Goal: Transaction & Acquisition: Purchase product/service

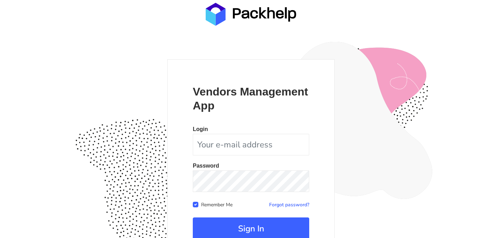
scroll to position [63, 0]
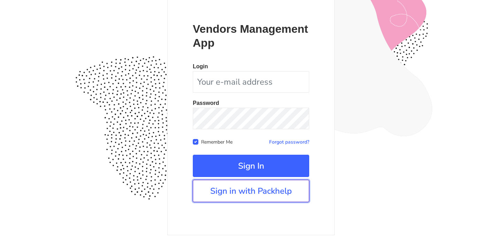
click at [257, 198] on link "Sign in with Packhelp" at bounding box center [251, 191] width 116 height 22
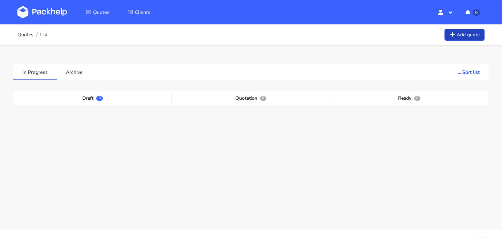
click at [459, 32] on link "Add quote" at bounding box center [464, 35] width 40 height 12
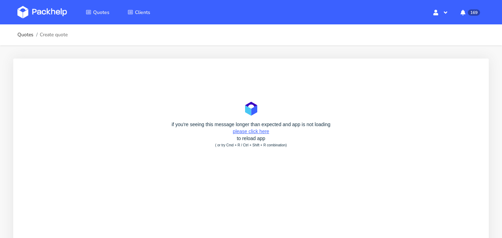
click at [250, 131] on link "please click here" at bounding box center [251, 132] width 36 height 6
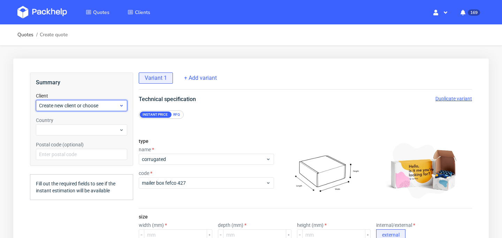
click at [114, 102] on span "Create new client or choose" at bounding box center [79, 105] width 80 height 7
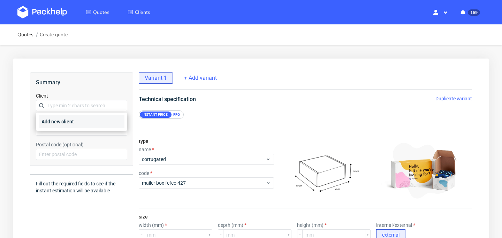
click at [99, 118] on div "Add new client" at bounding box center [82, 121] width 86 height 13
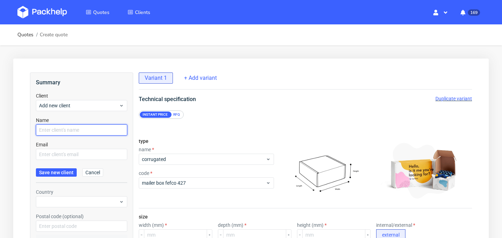
click at [85, 125] on input "text" at bounding box center [81, 129] width 91 height 11
type input "Dinda Annisa"
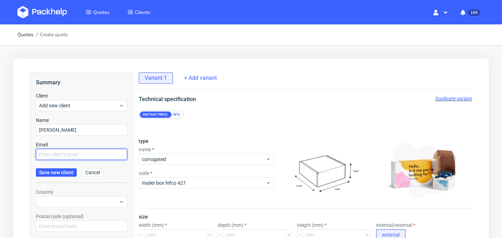
click at [93, 149] on input "text" at bounding box center [81, 154] width 91 height 11
paste input "dinda@mobile.club"
type input "dinda@mobile.club"
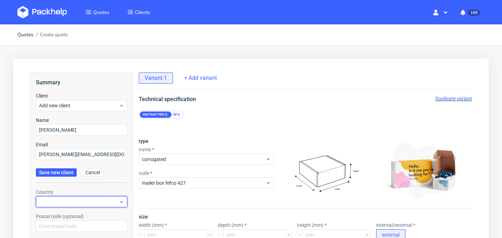
click at [64, 197] on div at bounding box center [81, 201] width 91 height 11
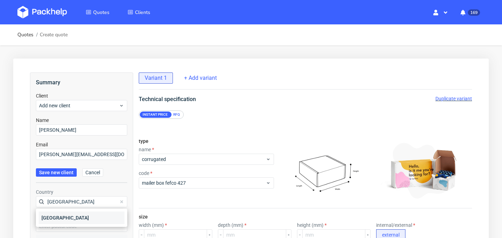
type input "[GEOGRAPHIC_DATA]"
click at [63, 217] on div "[GEOGRAPHIC_DATA]" at bounding box center [82, 218] width 86 height 13
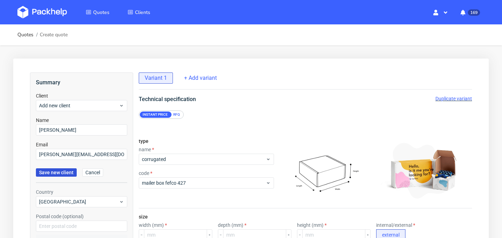
click at [62, 176] on button "Save new client" at bounding box center [56, 172] width 41 height 8
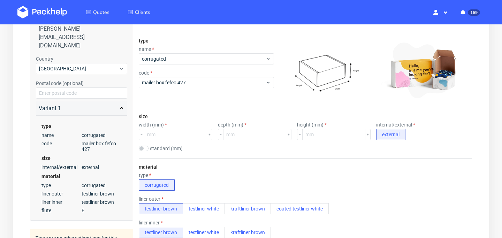
scroll to position [110, 0]
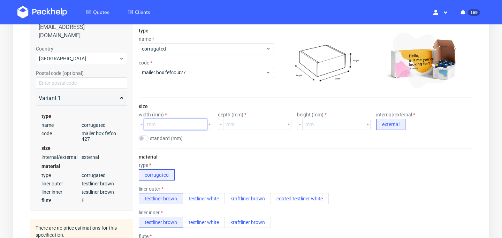
click at [169, 127] on input "number" at bounding box center [175, 124] width 63 height 11
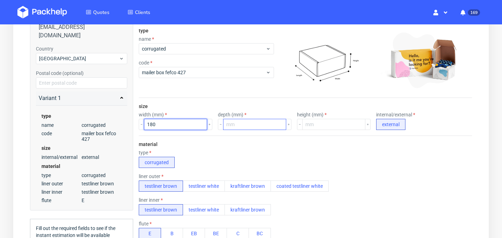
type input "180"
click at [241, 126] on input "number" at bounding box center [254, 124] width 63 height 11
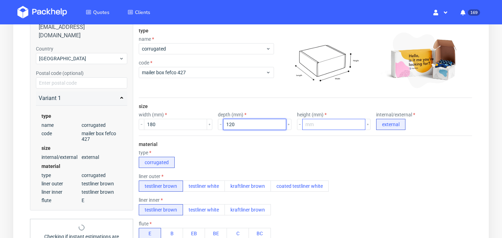
type input "120"
click at [311, 127] on input "number" at bounding box center [333, 124] width 63 height 11
type input "90"
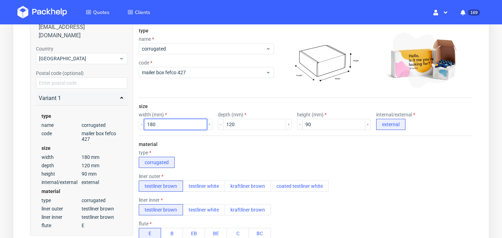
click at [168, 124] on input "180" at bounding box center [175, 124] width 63 height 11
type input "190"
click at [323, 122] on input "90" at bounding box center [333, 124] width 63 height 11
type input "9"
type input "80"
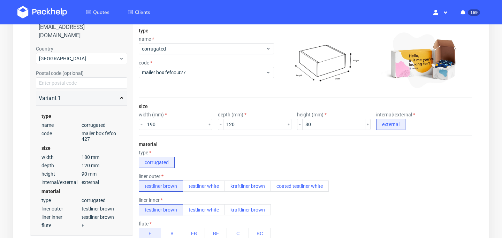
click at [280, 150] on div "type corrugated" at bounding box center [305, 159] width 333 height 18
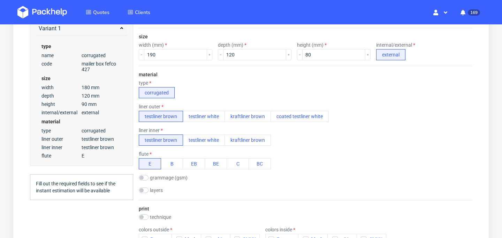
scroll to position [181, 0]
click at [211, 118] on button "testliner white" at bounding box center [204, 115] width 42 height 11
click at [170, 118] on button "testliner brown" at bounding box center [161, 115] width 44 height 11
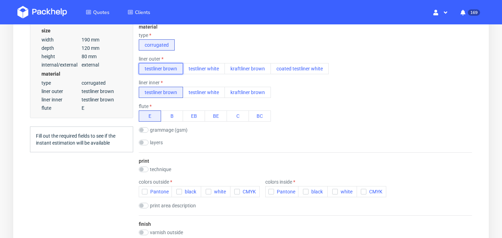
scroll to position [234, 0]
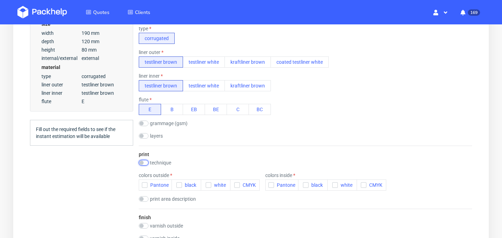
click at [143, 162] on input "checkbox" at bounding box center [144, 163] width 10 height 6
checkbox input "true"
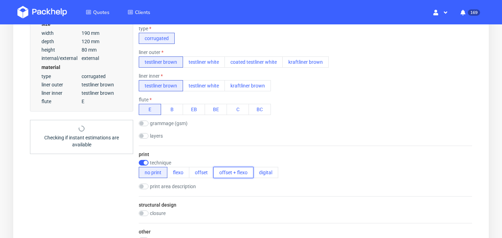
click at [221, 172] on button "offset + flexo" at bounding box center [233, 172] width 40 height 11
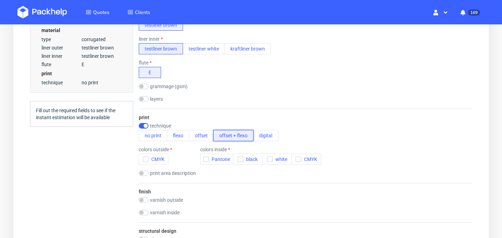
scroll to position [272, 0]
click at [147, 160] on icon "button" at bounding box center [145, 158] width 5 height 5
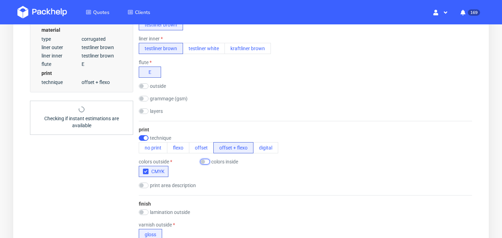
click at [206, 163] on input "checkbox" at bounding box center [205, 162] width 10 height 6
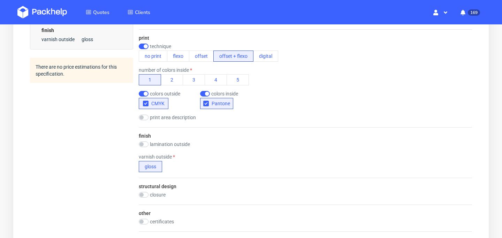
scroll to position [388, 0]
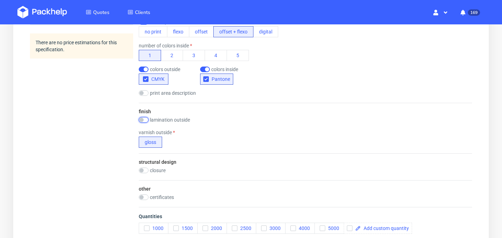
click at [143, 120] on input "checkbox" at bounding box center [144, 120] width 10 height 6
checkbox input "true"
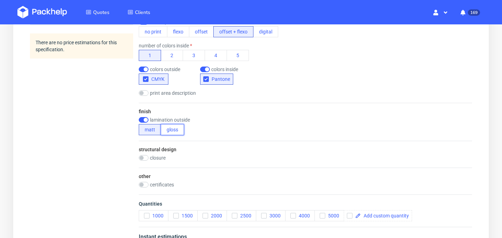
click at [167, 128] on button "gloss" at bounding box center [172, 129] width 23 height 11
click at [155, 129] on button "matt" at bounding box center [150, 129] width 22 height 11
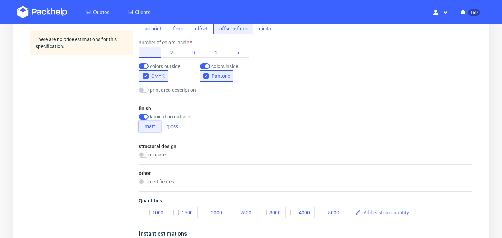
scroll to position [400, 0]
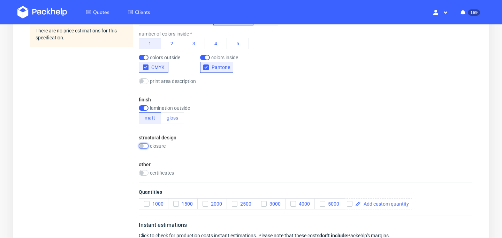
click at [141, 146] on input "checkbox" at bounding box center [144, 146] width 10 height 6
checkbox input "true"
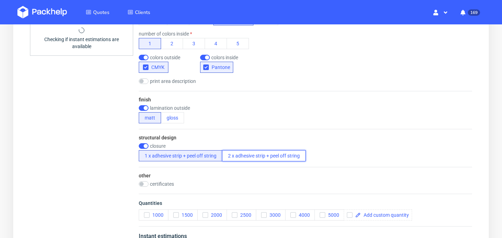
click at [242, 156] on button "2 x adhesive strip + peel off string" at bounding box center [264, 155] width 84 height 11
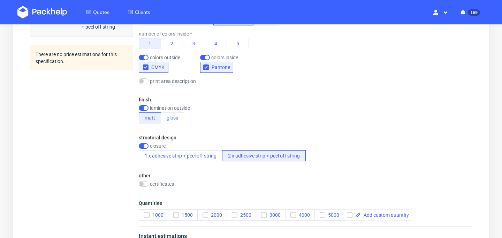
click at [208, 215] on span "2000" at bounding box center [215, 215] width 14 height 6
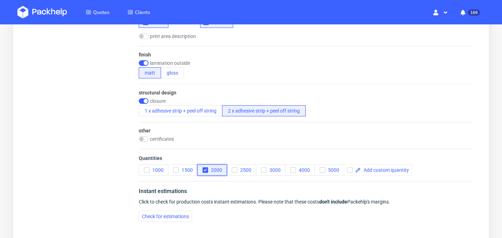
scroll to position [446, 0]
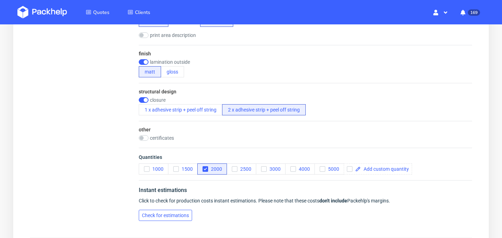
click at [179, 213] on span "Check for estimations" at bounding box center [165, 215] width 47 height 5
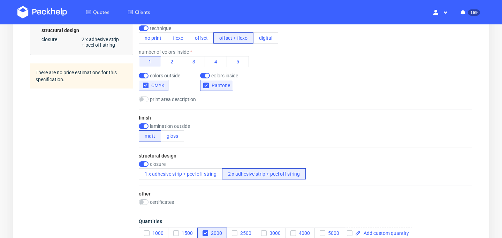
scroll to position [543, 0]
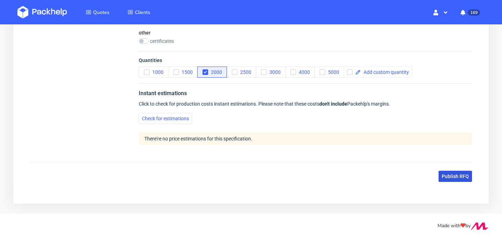
click at [454, 179] on button "Publish RFQ" at bounding box center [454, 176] width 33 height 11
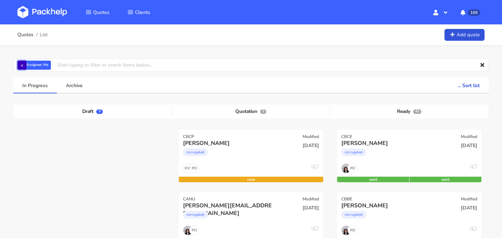
click at [23, 64] on button "×" at bounding box center [21, 65] width 9 height 9
click at [35, 64] on input "text" at bounding box center [250, 65] width 475 height 13
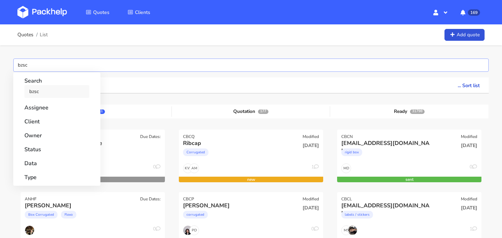
type input "bzsc"
click at [48, 89] on link "bzsc" at bounding box center [56, 91] width 65 height 13
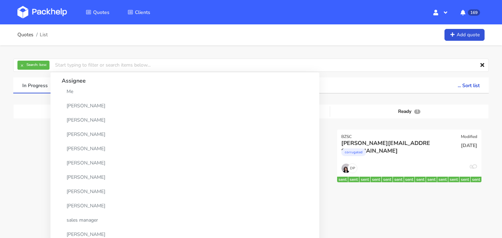
click at [302, 93] on div "In Progress Archive ... Sort list Last added From old to new Last updated Estim…" at bounding box center [250, 154] width 475 height 155
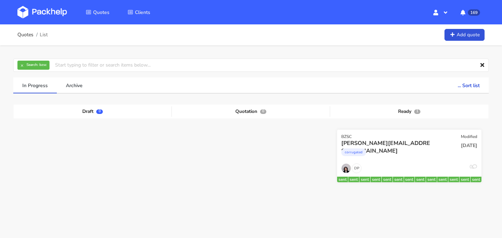
click at [412, 151] on div "corrugated" at bounding box center [387, 154] width 92 height 14
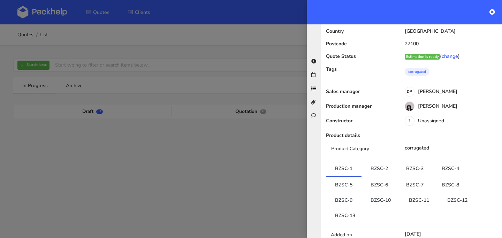
scroll to position [62, 0]
click at [348, 207] on link "BZSC-13" at bounding box center [345, 214] width 38 height 15
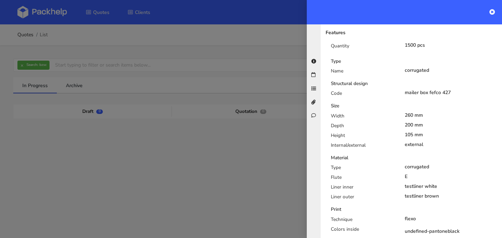
scroll to position [0, 0]
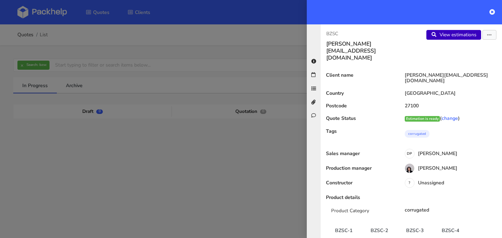
click at [452, 36] on link "View estimations" at bounding box center [453, 35] width 55 height 10
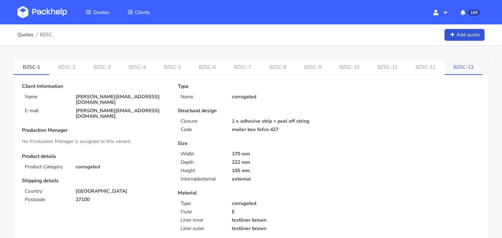
click at [444, 66] on link "BZSC-13" at bounding box center [463, 66] width 38 height 15
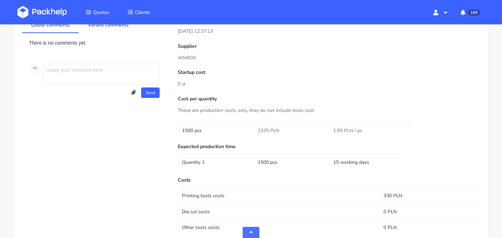
scroll to position [370, 0]
drag, startPoint x: 262, startPoint y: 146, endPoint x: 176, endPoint y: 146, distance: 86.4
click at [176, 146] on div "Submitted on [DATE] 12:17:13 Supplier JANBOX Startup cost 0 zł Cost per quantit…" at bounding box center [329, 209] width 312 height 387
copy p "Expected production time"
click at [52, 10] on img at bounding box center [41, 12] width 49 height 13
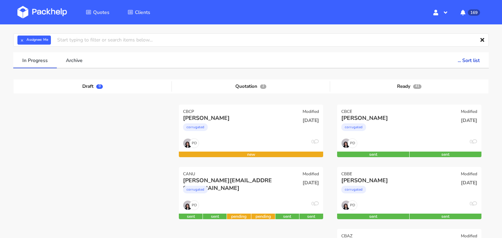
scroll to position [27, 0]
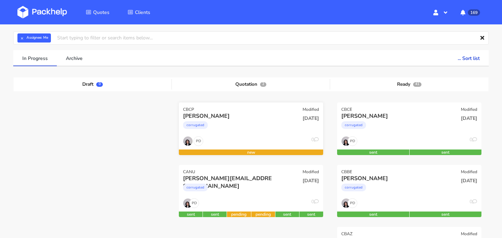
click at [260, 129] on div "corrugated" at bounding box center [229, 127] width 92 height 14
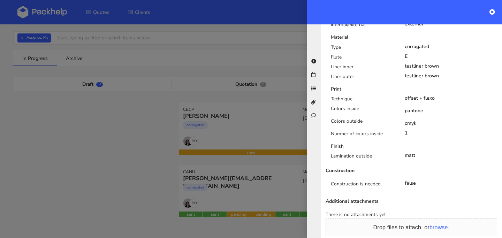
scroll to position [330, 0]
drag, startPoint x: 419, startPoint y: 157, endPoint x: 402, endPoint y: 156, distance: 16.8
click at [402, 156] on div "matt" at bounding box center [450, 156] width 103 height 6
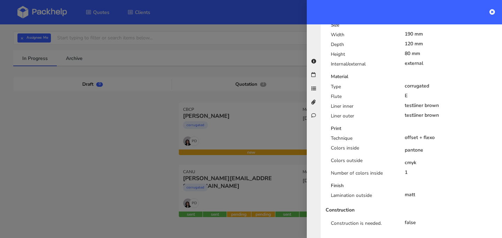
scroll to position [323, 0]
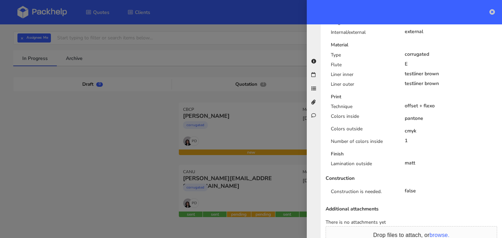
click at [492, 12] on icon at bounding box center [492, 12] width 6 height 6
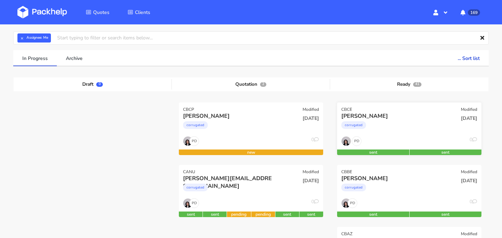
click at [401, 127] on div "corrugated" at bounding box center [387, 127] width 92 height 14
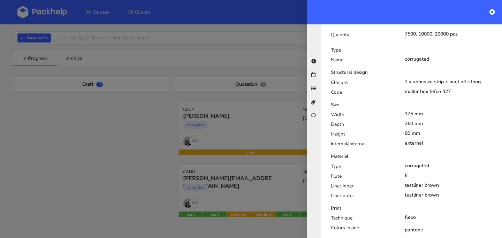
scroll to position [192, 0]
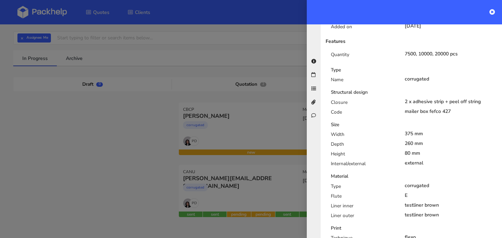
drag, startPoint x: 424, startPoint y: 154, endPoint x: 327, endPoint y: 156, distance: 96.5
click at [327, 156] on div "Width 375 mm Depth 260 mm Height 80 mm Internal/external external" at bounding box center [413, 150] width 177 height 39
copy div "Height 80 mm"
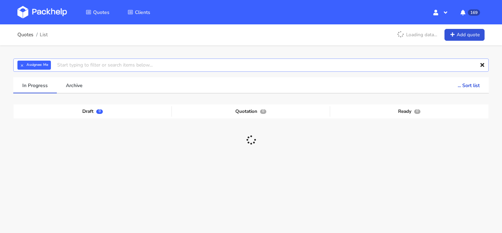
click at [212, 69] on input "text" at bounding box center [250, 65] width 475 height 13
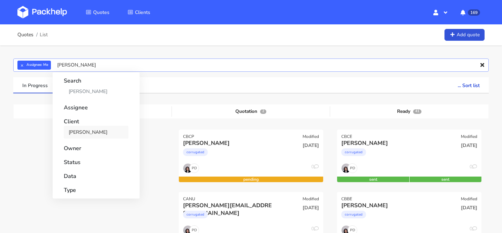
type input "[PERSON_NAME]"
click at [110, 129] on link "[PERSON_NAME]" at bounding box center [96, 132] width 65 height 13
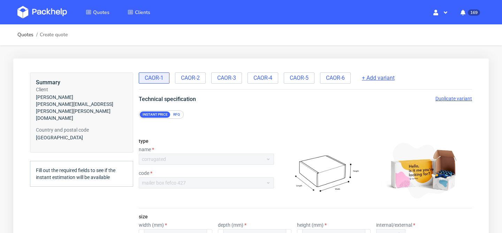
click at [387, 78] on span "+ Add variant" at bounding box center [378, 78] width 33 height 8
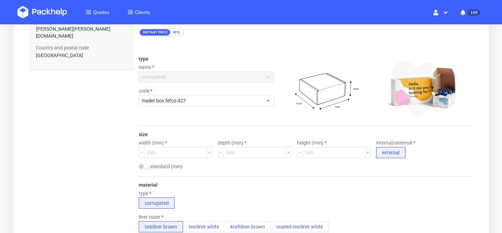
scroll to position [83, 0]
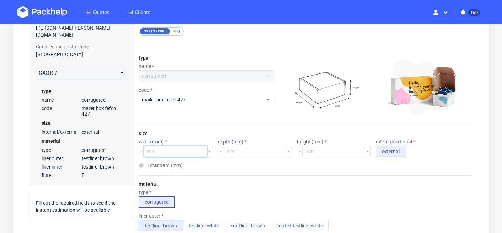
click at [178, 151] on input "number" at bounding box center [175, 151] width 63 height 11
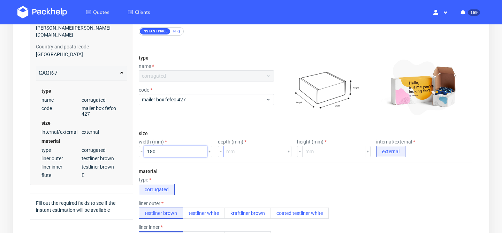
type input "180"
click at [258, 156] on input "number" at bounding box center [254, 151] width 63 height 11
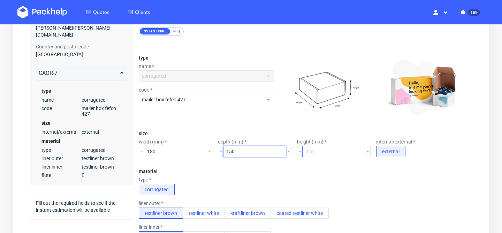
type input "150"
click at [302, 152] on input "number" at bounding box center [333, 151] width 63 height 11
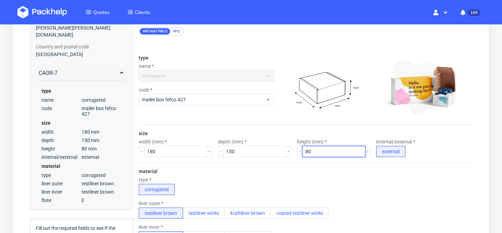
type input "8"
type input "100"
click at [272, 172] on div "material type corrugated liner outer testliner brown testliner white kraftliner…" at bounding box center [305, 230] width 333 height 134
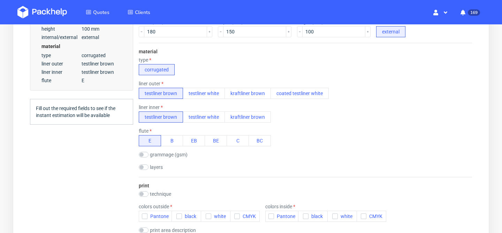
scroll to position [217, 0]
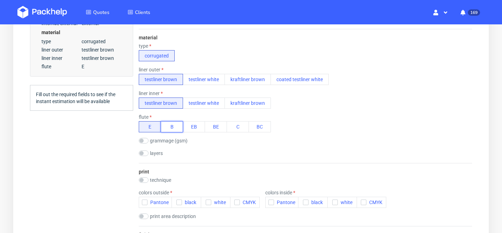
click at [175, 129] on button "B" at bounding box center [172, 126] width 22 height 11
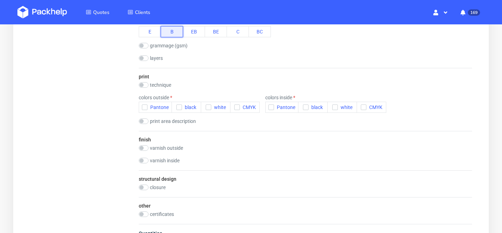
scroll to position [303, 0]
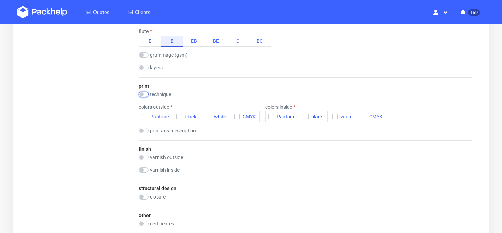
click at [141, 92] on input "checkbox" at bounding box center [144, 95] width 10 height 6
checkbox input "true"
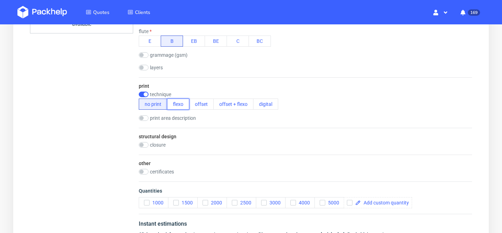
click at [176, 103] on button "flexo" at bounding box center [178, 104] width 22 height 11
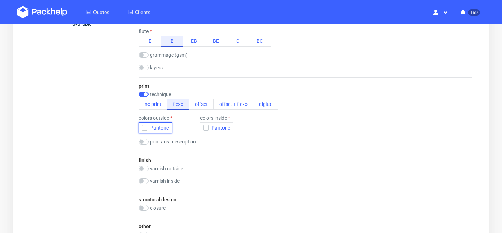
click at [146, 128] on icon "button" at bounding box center [144, 127] width 5 height 5
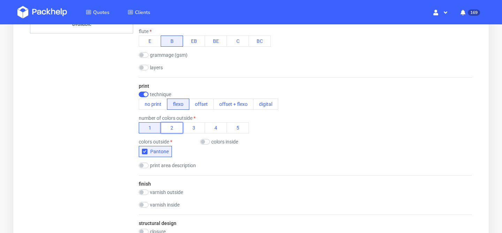
click at [177, 127] on button "2" at bounding box center [172, 127] width 22 height 11
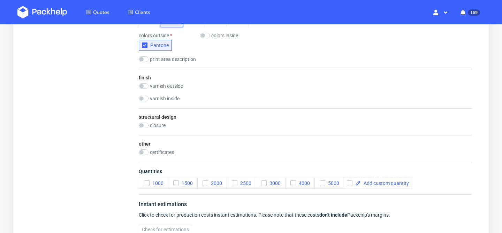
scroll to position [409, 0]
click at [235, 187] on button "2500" at bounding box center [241, 183] width 30 height 11
click at [145, 127] on input "checkbox" at bounding box center [144, 126] width 10 height 6
checkbox input "true"
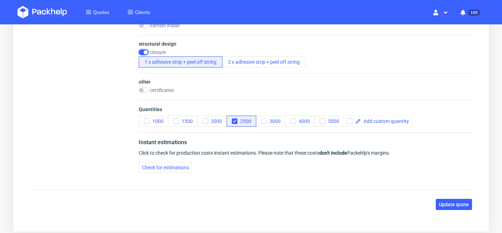
scroll to position [515, 0]
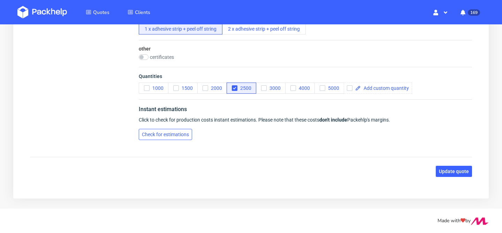
click at [183, 136] on span "Check for estimations" at bounding box center [165, 134] width 47 height 5
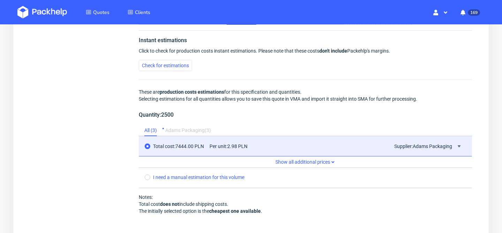
scroll to position [673, 0]
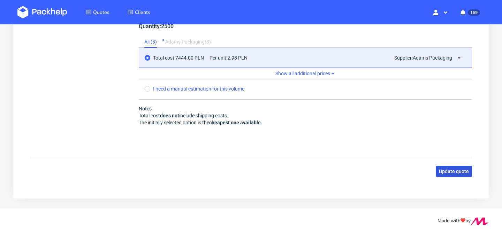
click at [451, 170] on span "Update quote" at bounding box center [454, 171] width 30 height 5
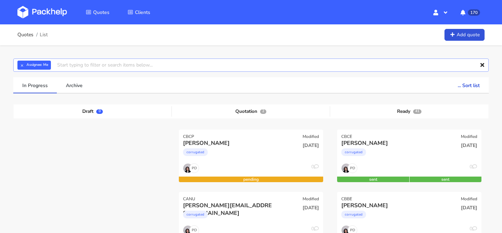
click at [160, 65] on input "text" at bounding box center [250, 65] width 475 height 13
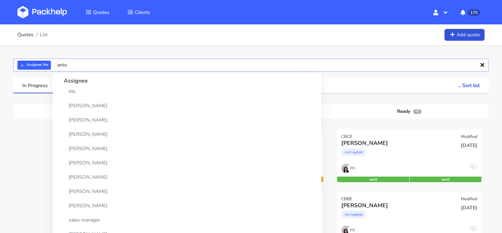
click at [160, 65] on input "anto" at bounding box center [250, 65] width 475 height 13
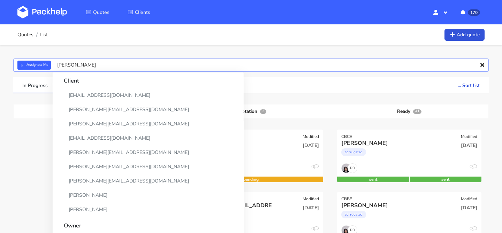
scroll to position [423, 0]
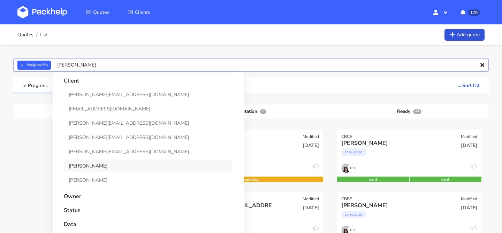
type input "antoine"
click at [99, 165] on link "[PERSON_NAME]" at bounding box center [148, 166] width 169 height 13
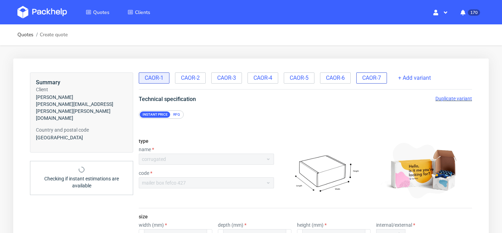
click at [380, 79] on span "CAOR-7" at bounding box center [371, 78] width 19 height 8
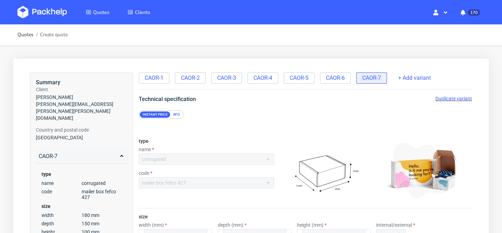
click at [452, 99] on span "Duplicate variant" at bounding box center [453, 99] width 37 height 6
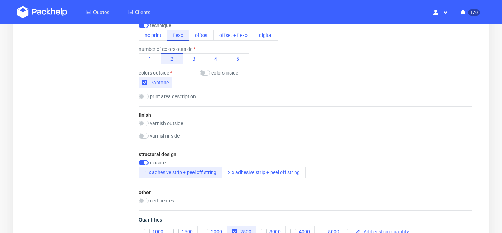
scroll to position [375, 0]
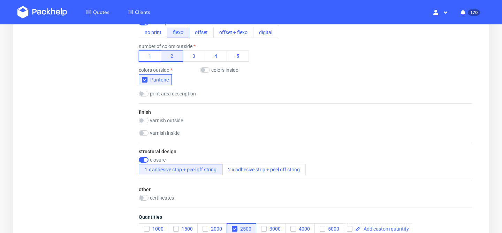
click at [151, 57] on button "1" at bounding box center [150, 56] width 22 height 11
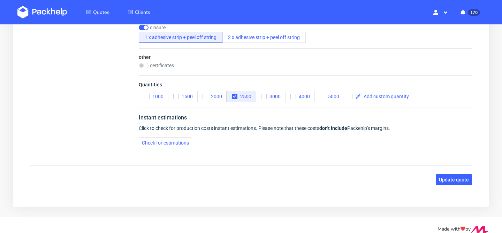
scroll to position [515, 0]
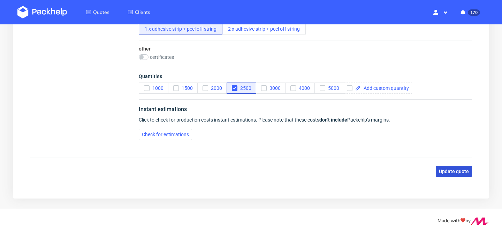
click at [455, 171] on span "Update quote" at bounding box center [454, 171] width 30 height 5
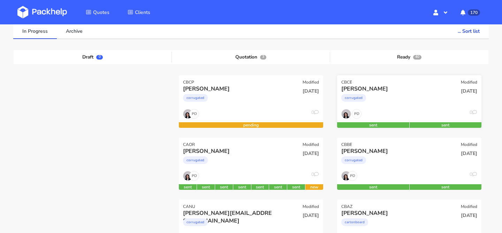
scroll to position [55, 0]
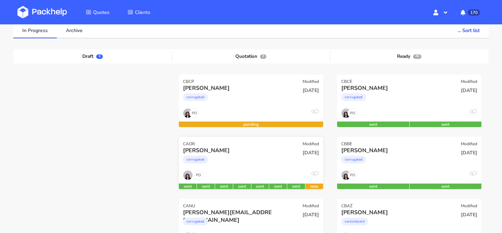
click at [242, 167] on div "corrugated" at bounding box center [229, 161] width 92 height 14
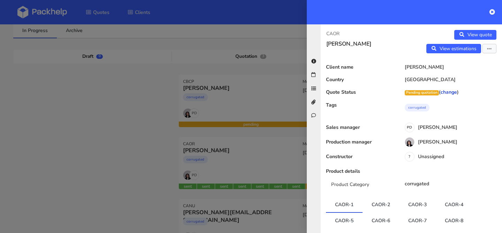
click at [456, 95] on link "change" at bounding box center [448, 92] width 16 height 7
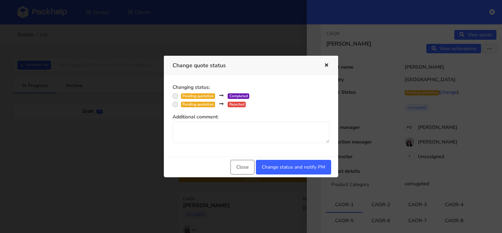
click at [326, 64] on icon "button" at bounding box center [326, 65] width 6 height 5
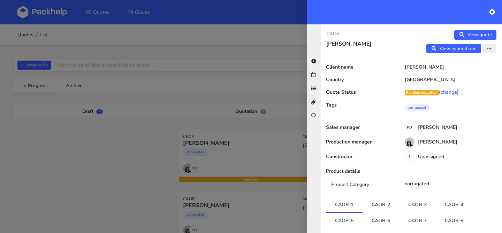
click at [490, 49] on icon "button" at bounding box center [489, 49] width 5 height 5
click at [479, 62] on link "Edit quote" at bounding box center [466, 62] width 61 height 11
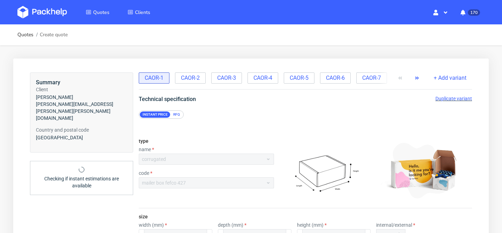
click at [416, 77] on icon "button" at bounding box center [417, 78] width 6 height 6
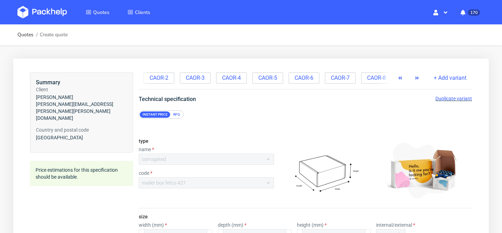
click at [416, 77] on icon "button" at bounding box center [417, 78] width 6 height 6
click at [369, 77] on span "CAOR-8" at bounding box center [373, 78] width 19 height 8
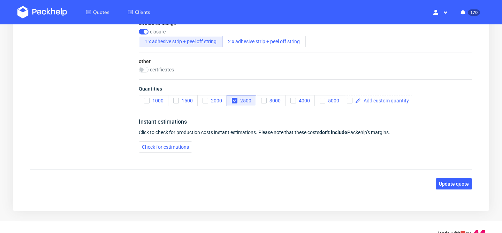
scroll to position [511, 0]
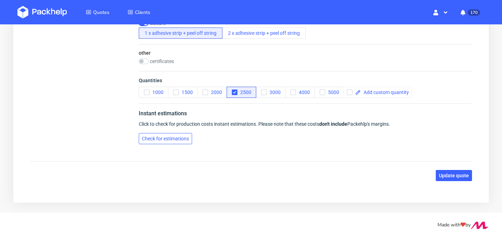
click at [177, 143] on button "Check for estimations" at bounding box center [165, 138] width 53 height 11
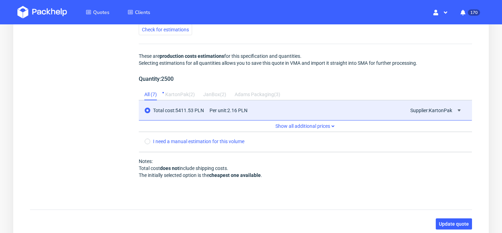
scroll to position [636, 0]
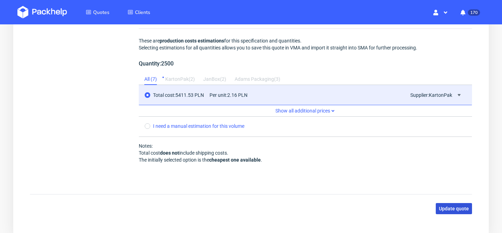
click at [459, 207] on span "Update quote" at bounding box center [454, 208] width 30 height 5
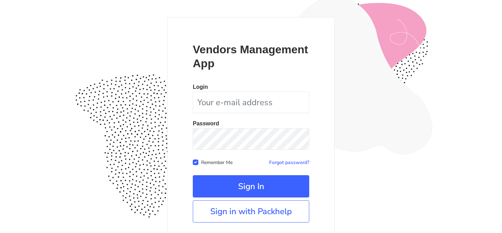
scroll to position [68, 0]
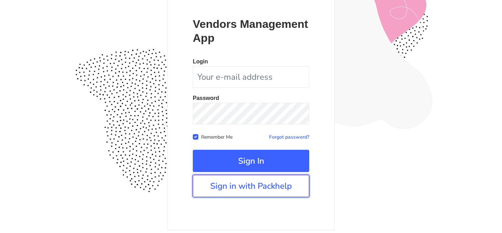
click at [264, 192] on link "Sign in with Packhelp" at bounding box center [251, 186] width 116 height 22
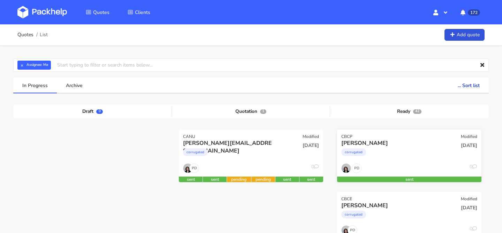
click at [410, 152] on div "corrugated" at bounding box center [387, 154] width 92 height 14
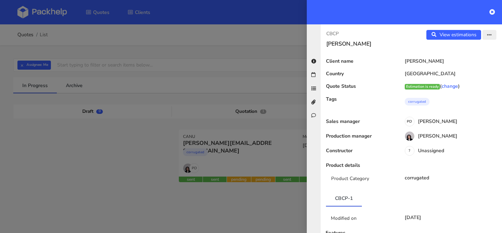
click at [485, 36] on button "button" at bounding box center [489, 35] width 14 height 10
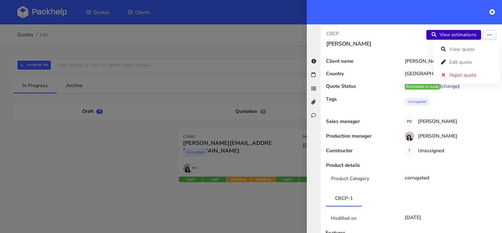
click at [447, 36] on link "View estimations" at bounding box center [453, 35] width 55 height 10
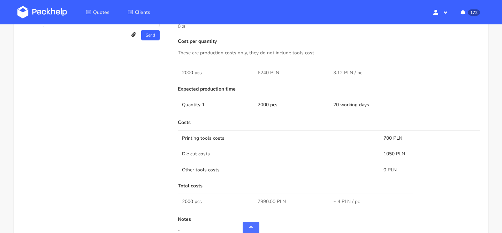
scroll to position [398, 0]
drag, startPoint x: 268, startPoint y: 73, endPoint x: 256, endPoint y: 73, distance: 11.8
click at [256, 73] on td "6240 PLN" at bounding box center [291, 73] width 76 height 16
copy span "6240"
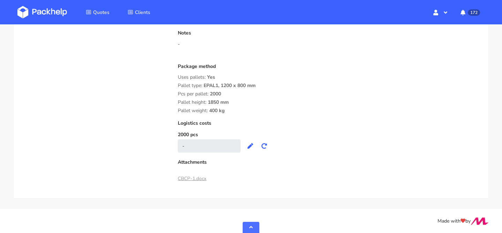
scroll to position [585, 0]
click at [197, 178] on link "CBCP-1.docx" at bounding box center [192, 178] width 29 height 7
click at [368, 5] on div "Quotes Clients Hello, [PERSON_NAME] Profile Sign Out 172 Notifications [[PERSON…" at bounding box center [251, 12] width 502 height 24
